Goal: Find specific page/section: Find specific page/section

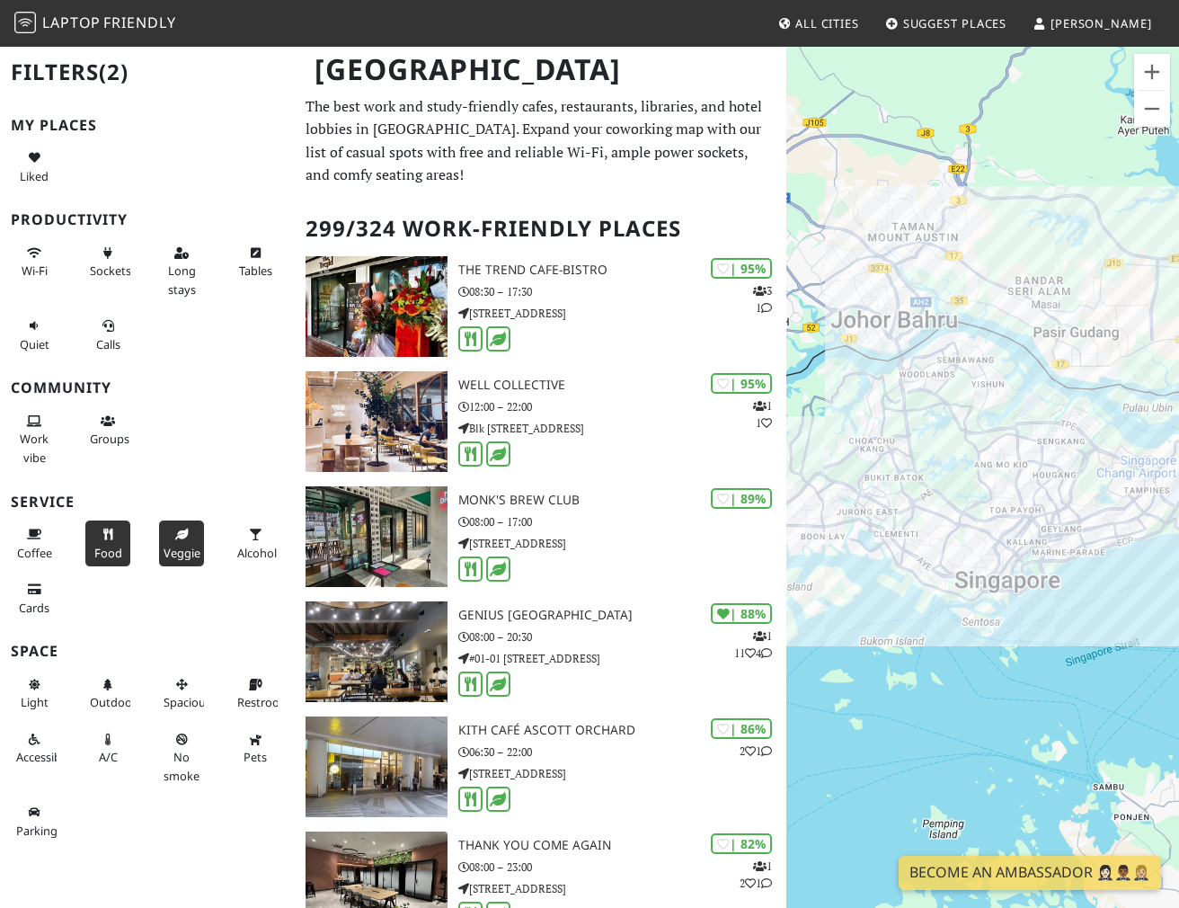
click at [155, 261] on div "Long stays" at bounding box center [184, 271] width 74 height 73
click at [142, 261] on div "Sockets" at bounding box center [111, 271] width 74 height 73
click at [128, 261] on button "Sockets" at bounding box center [107, 262] width 47 height 48
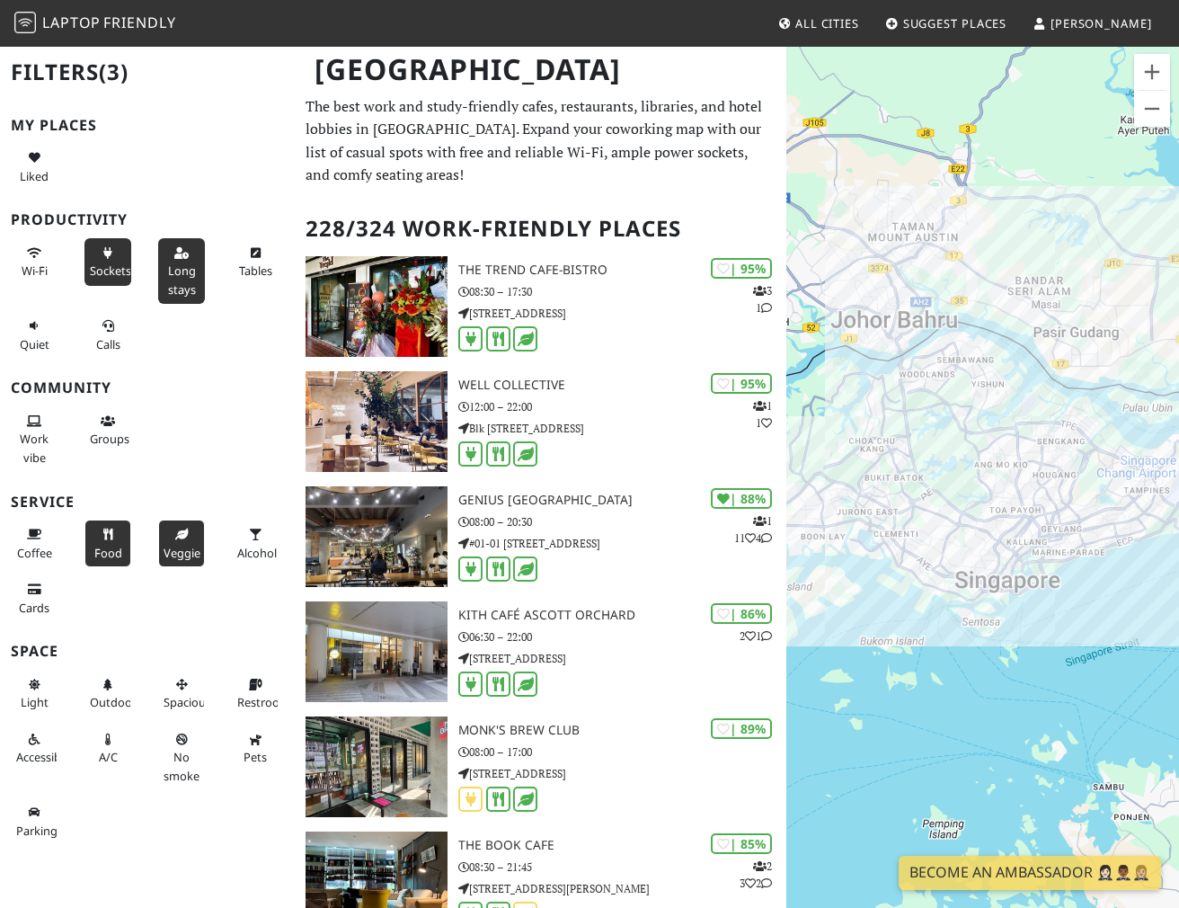
click at [168, 261] on button "Long stays" at bounding box center [181, 271] width 47 height 66
click at [225, 259] on div "Tables" at bounding box center [258, 271] width 74 height 73
click at [232, 259] on button "Tables" at bounding box center [255, 262] width 47 height 48
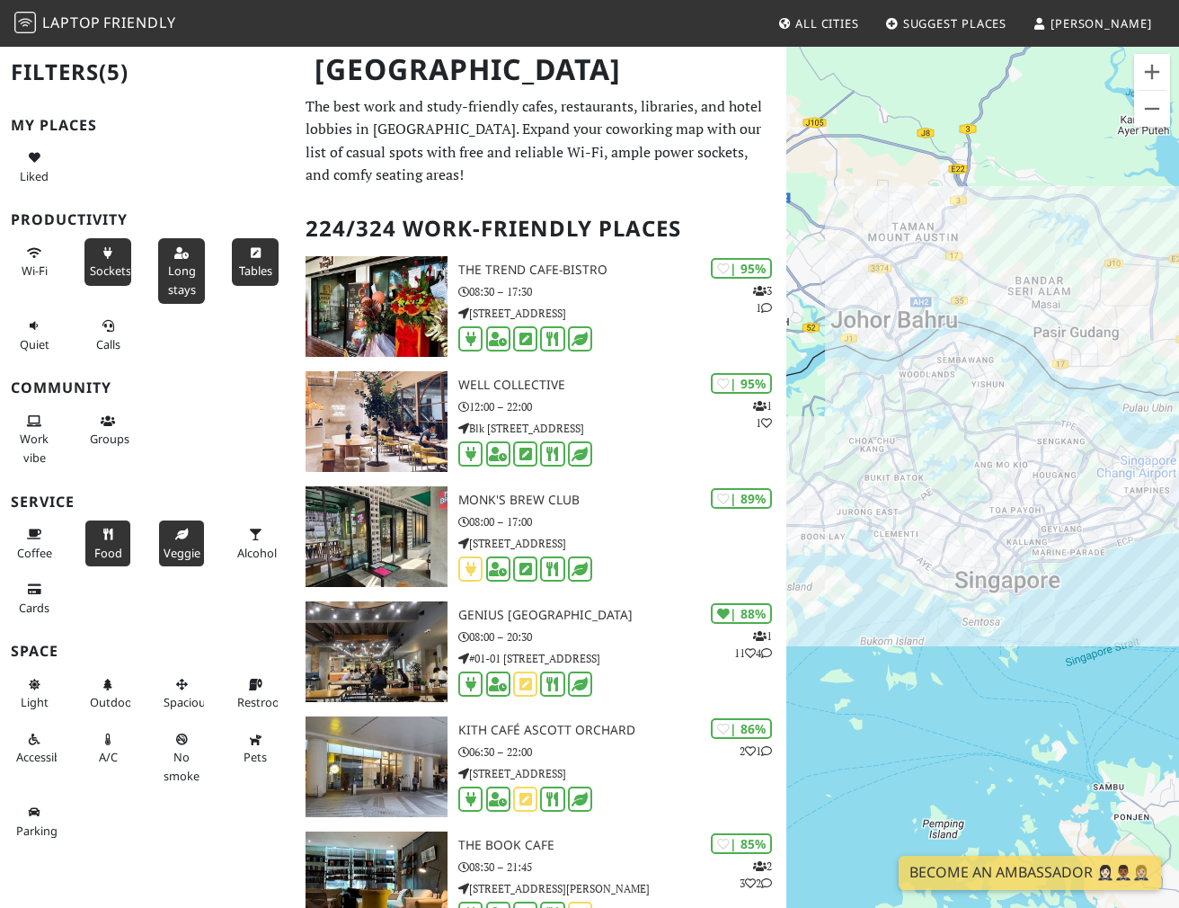
click at [828, 26] on span "All Cities" at bounding box center [827, 23] width 64 height 16
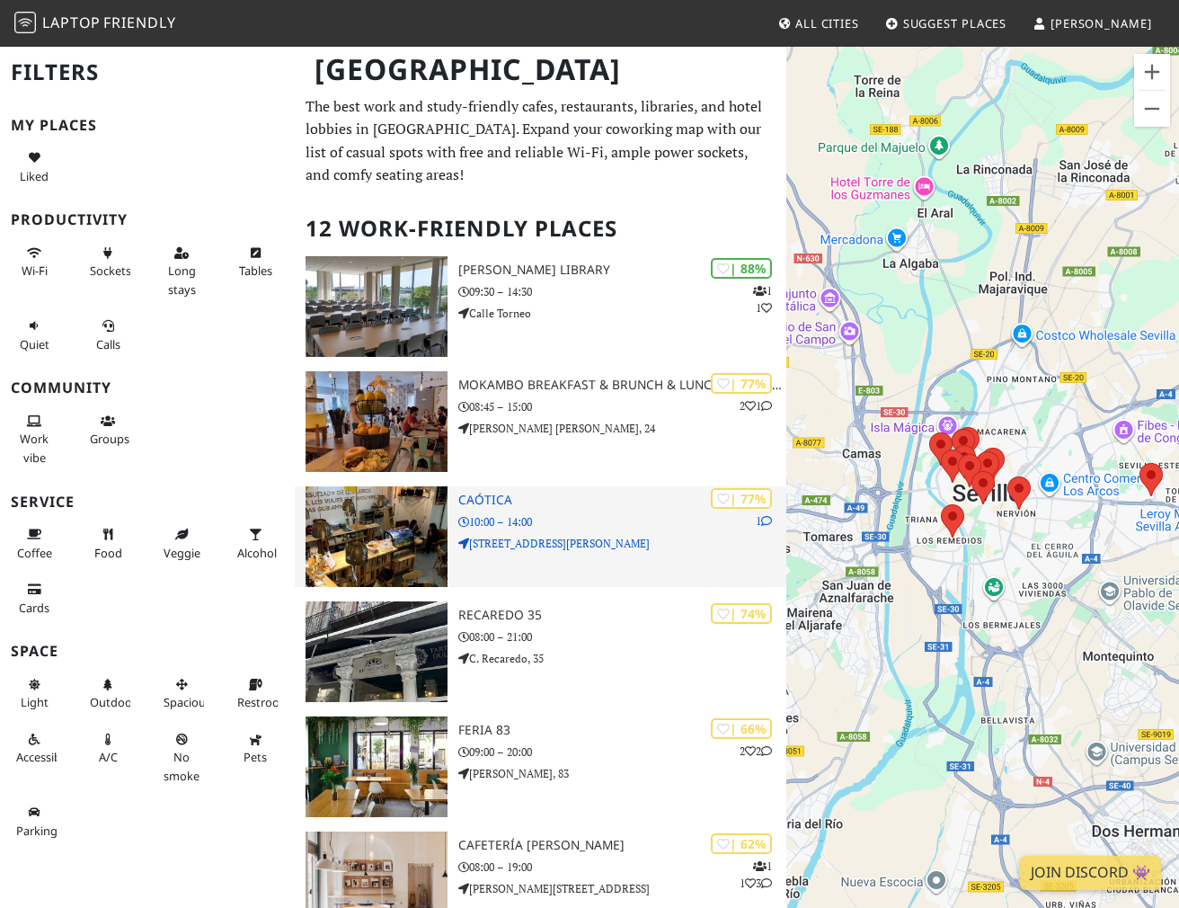
click at [508, 555] on div "| 77% 1 Caótica 10:00 – 14:00 [STREET_ADDRESS][PERSON_NAME]" at bounding box center [621, 536] width 327 height 101
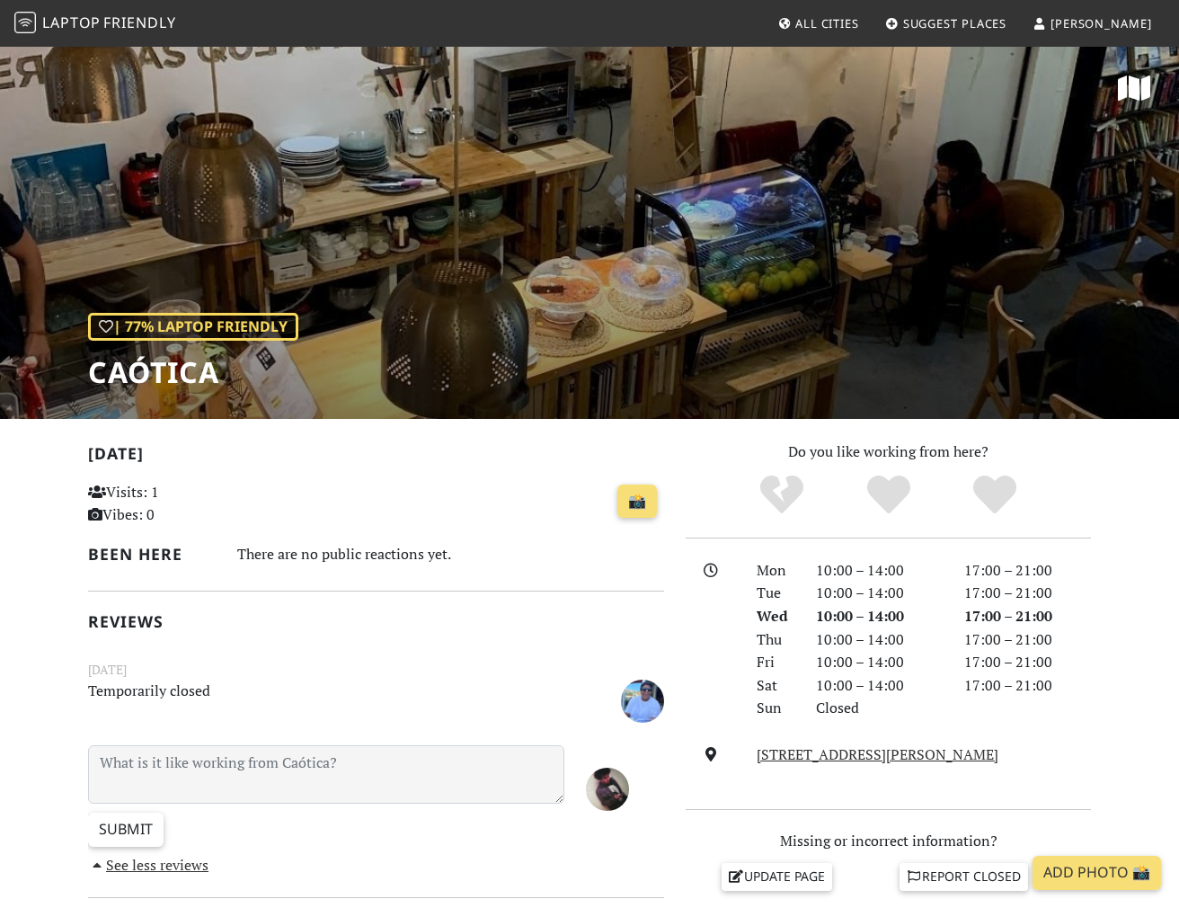
click at [1126, 94] on icon at bounding box center [1134, 88] width 32 height 29
